Goal: Transaction & Acquisition: Download file/media

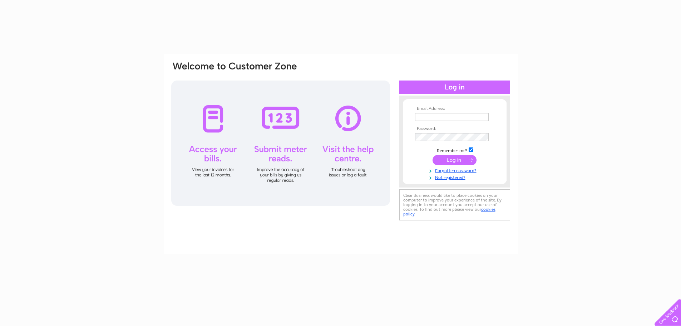
type input "[EMAIL_ADDRESS][DOMAIN_NAME]"
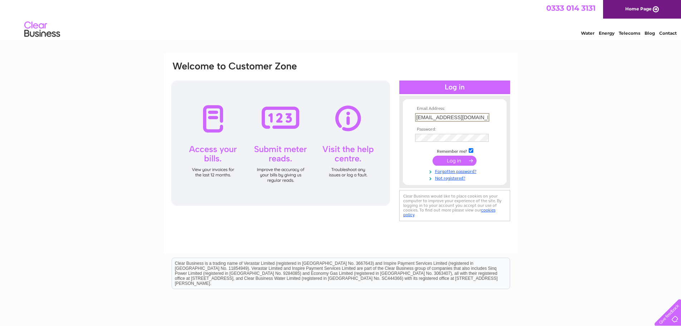
drag, startPoint x: 595, startPoint y: 108, endPoint x: 560, endPoint y: 128, distance: 40.4
click at [595, 108] on div "Email Address: propertymanager@gowerlanegroup.co.uk Password:" at bounding box center [340, 215] width 681 height 323
click at [456, 161] on input "submit" at bounding box center [455, 160] width 44 height 10
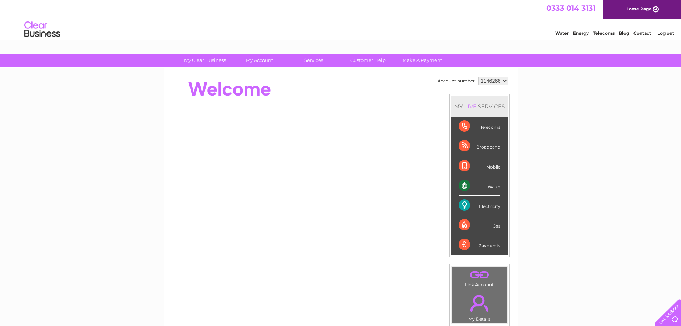
click at [496, 82] on select "1146266" at bounding box center [493, 81] width 30 height 9
click at [537, 123] on div "My Clear Business Login Details My Details My Preferences Link Account My Accou…" at bounding box center [340, 255] width 681 height 402
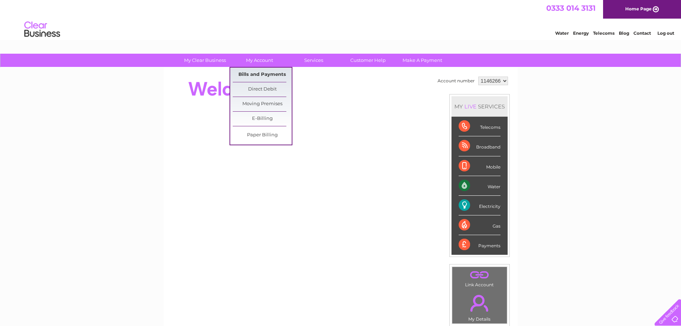
click at [269, 74] on link "Bills and Payments" at bounding box center [262, 75] width 59 height 14
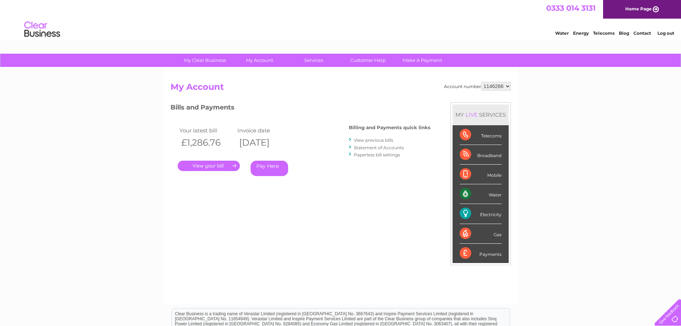
click at [387, 142] on link "View previous bills" at bounding box center [373, 139] width 39 height 5
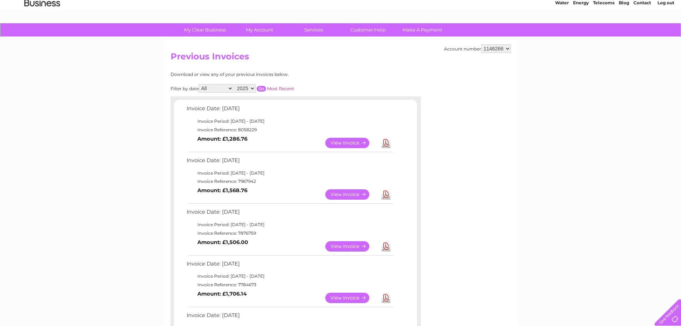
scroll to position [72, 0]
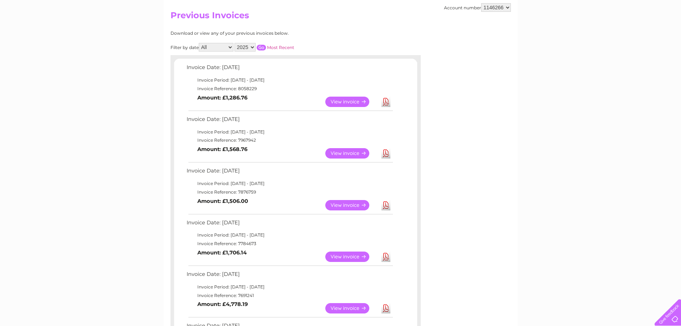
click at [360, 153] on link "View" at bounding box center [351, 153] width 53 height 10
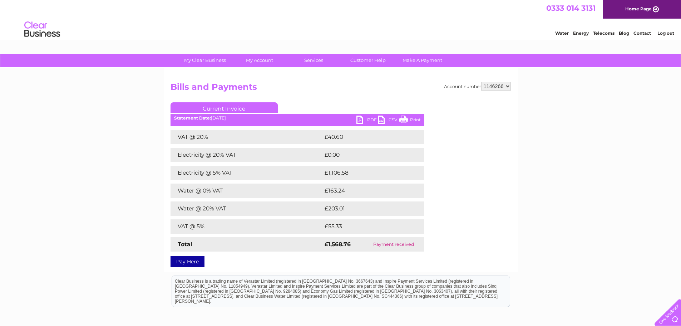
click at [365, 117] on link "PDF" at bounding box center [367, 121] width 21 height 10
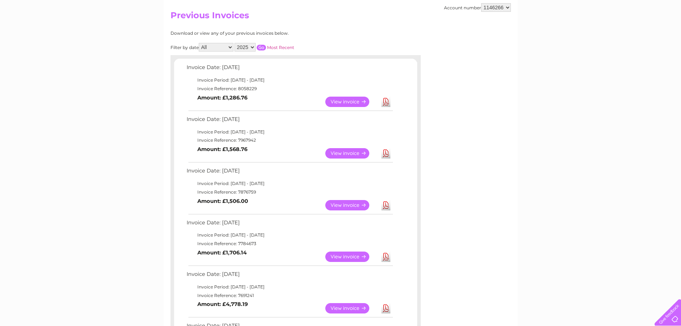
click at [384, 101] on link "Download" at bounding box center [386, 102] width 9 height 10
